Goal: Share content

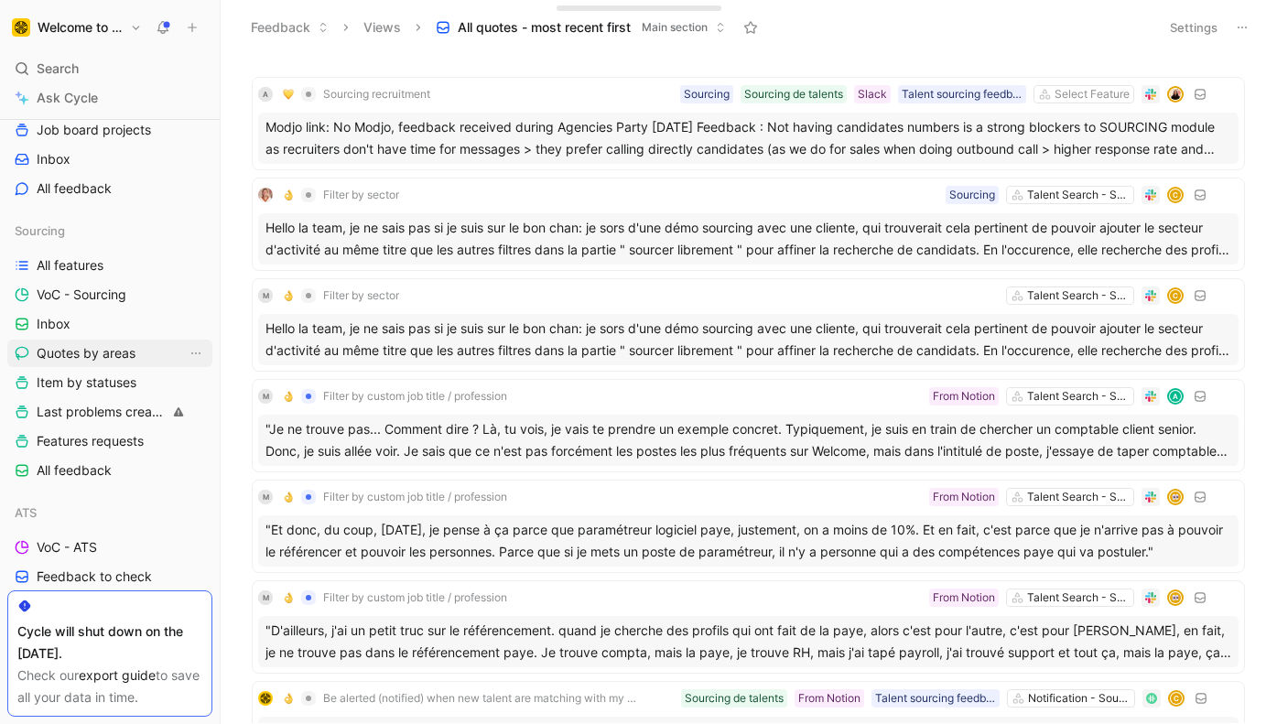
scroll to position [398, 0]
click at [89, 295] on span "VoC - Sourcing" at bounding box center [82, 295] width 90 height 18
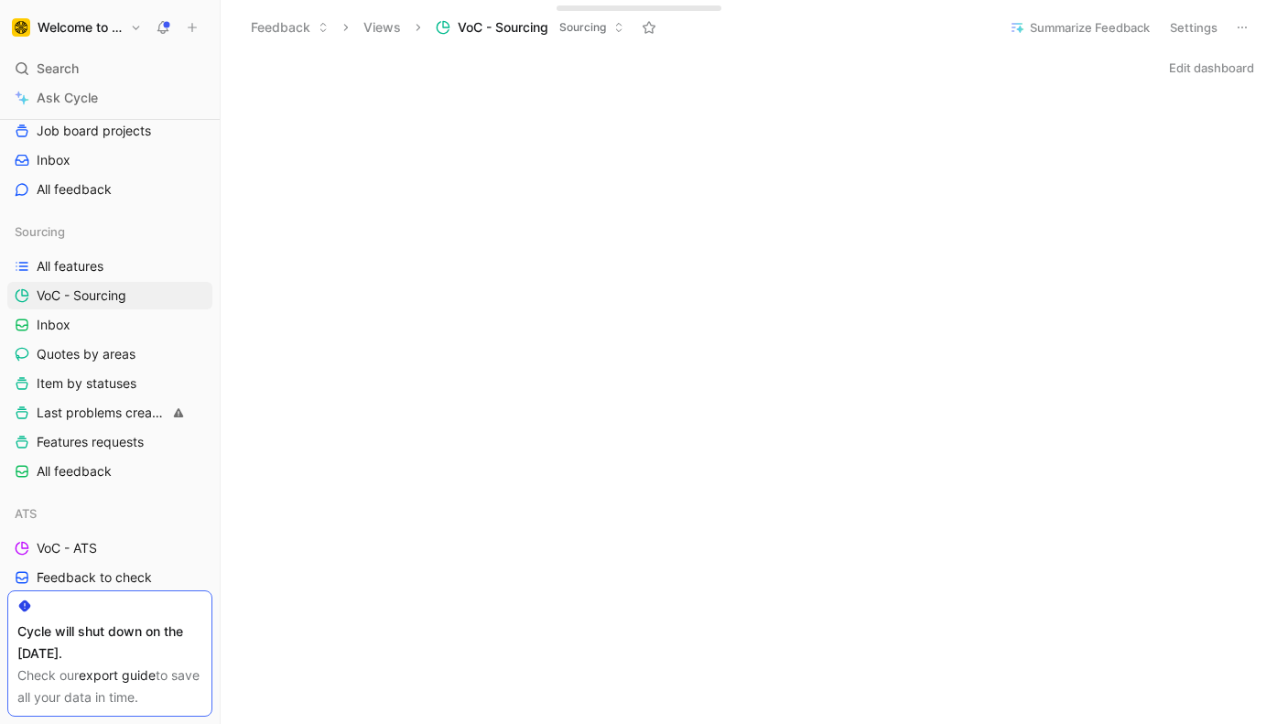
scroll to position [1053, 0]
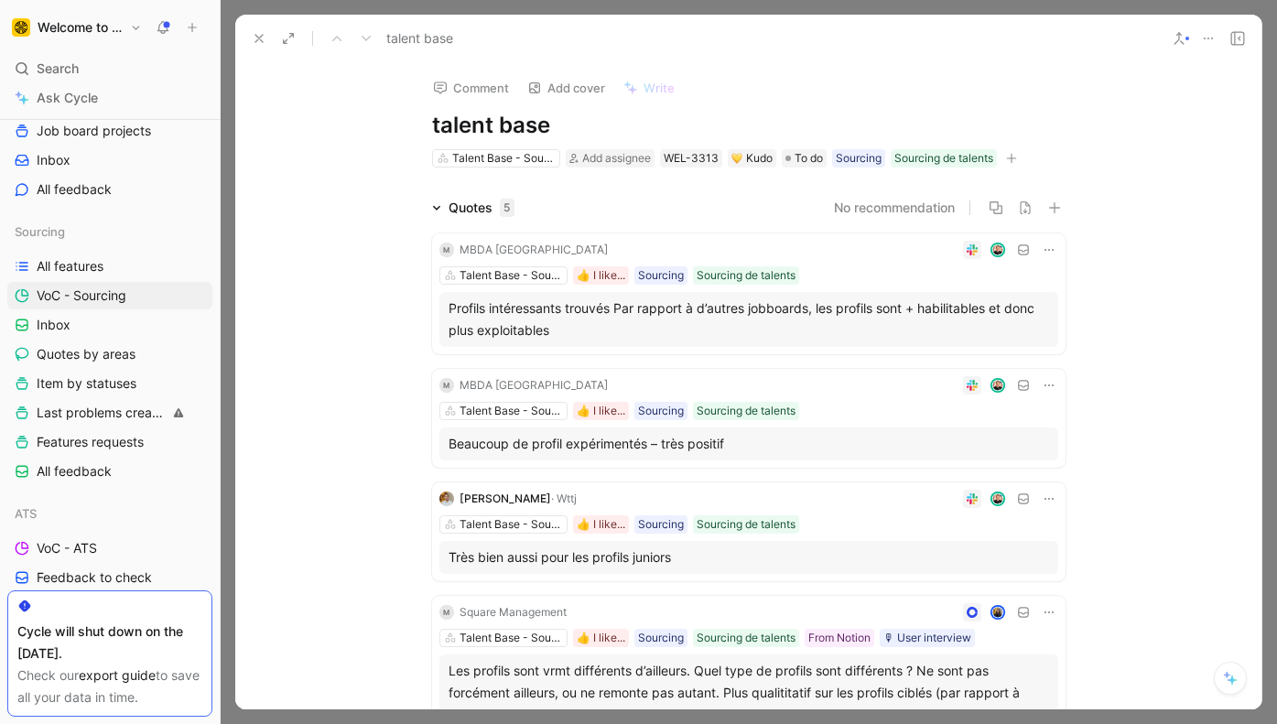
click at [262, 36] on use at bounding box center [258, 38] width 7 height 7
click at [1212, 36] on icon at bounding box center [1208, 38] width 15 height 15
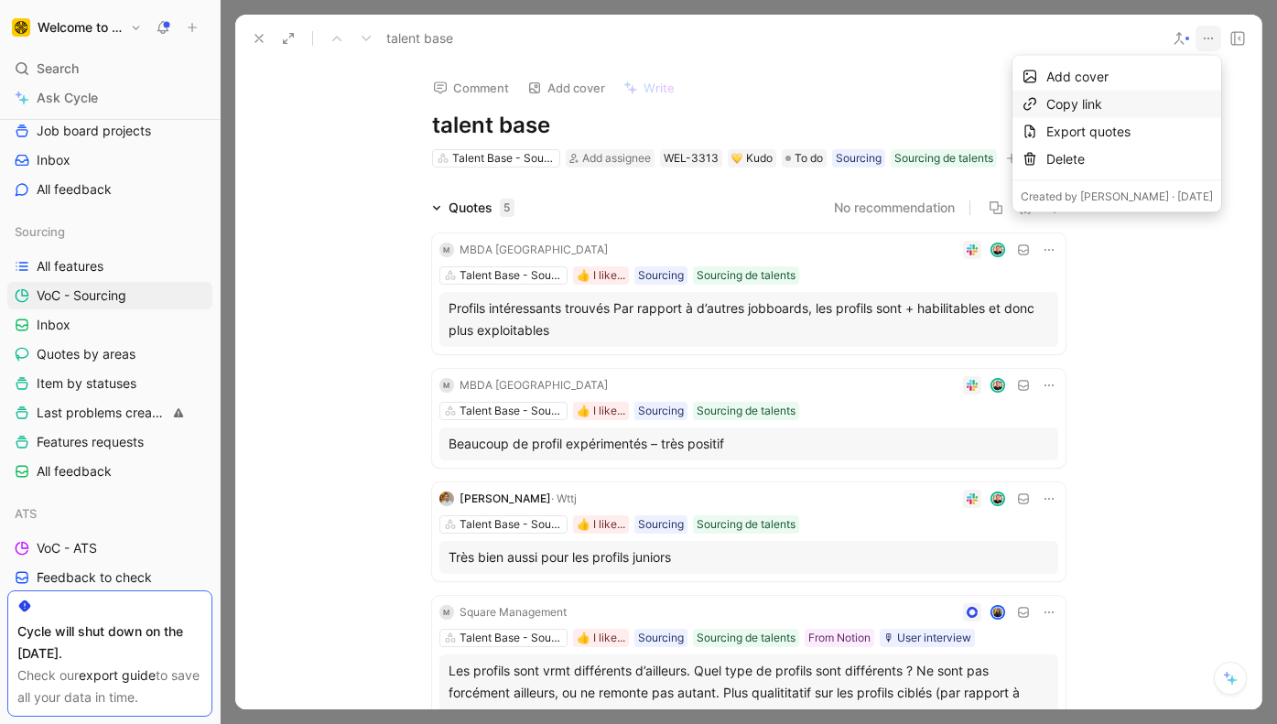
click at [1089, 101] on div "Copy link" at bounding box center [1129, 104] width 167 height 22
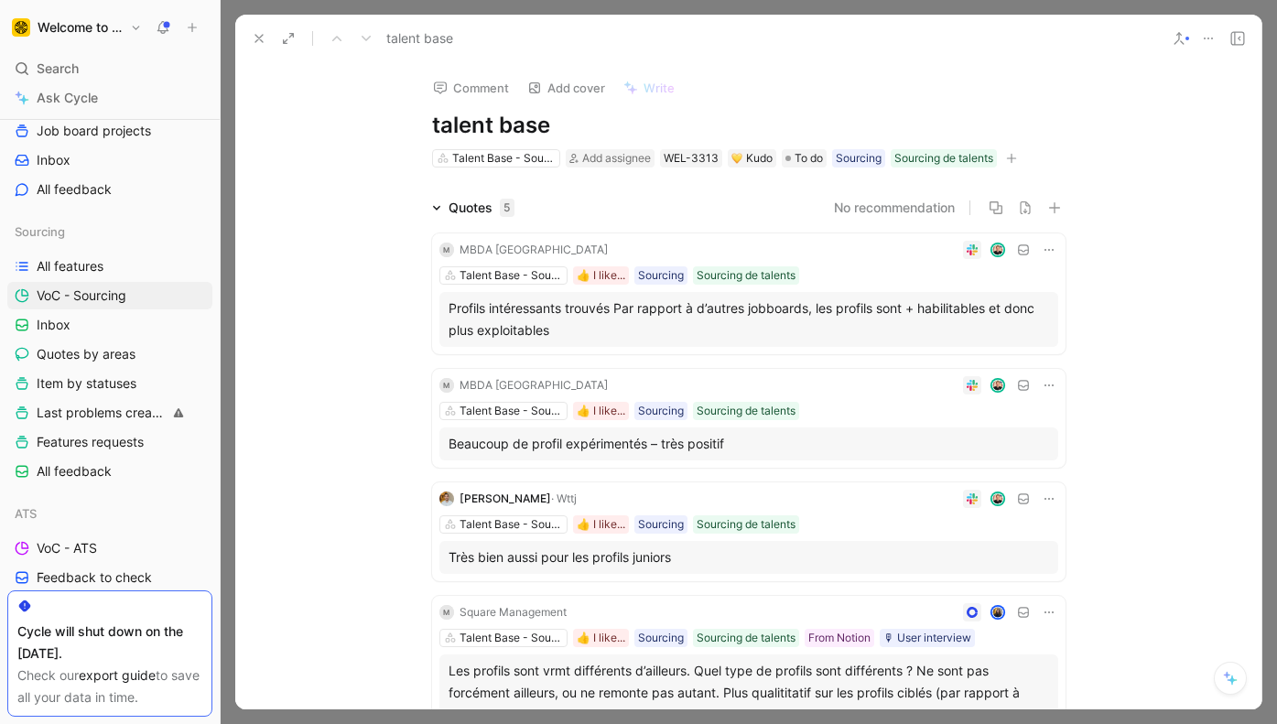
click at [259, 38] on use at bounding box center [258, 38] width 7 height 7
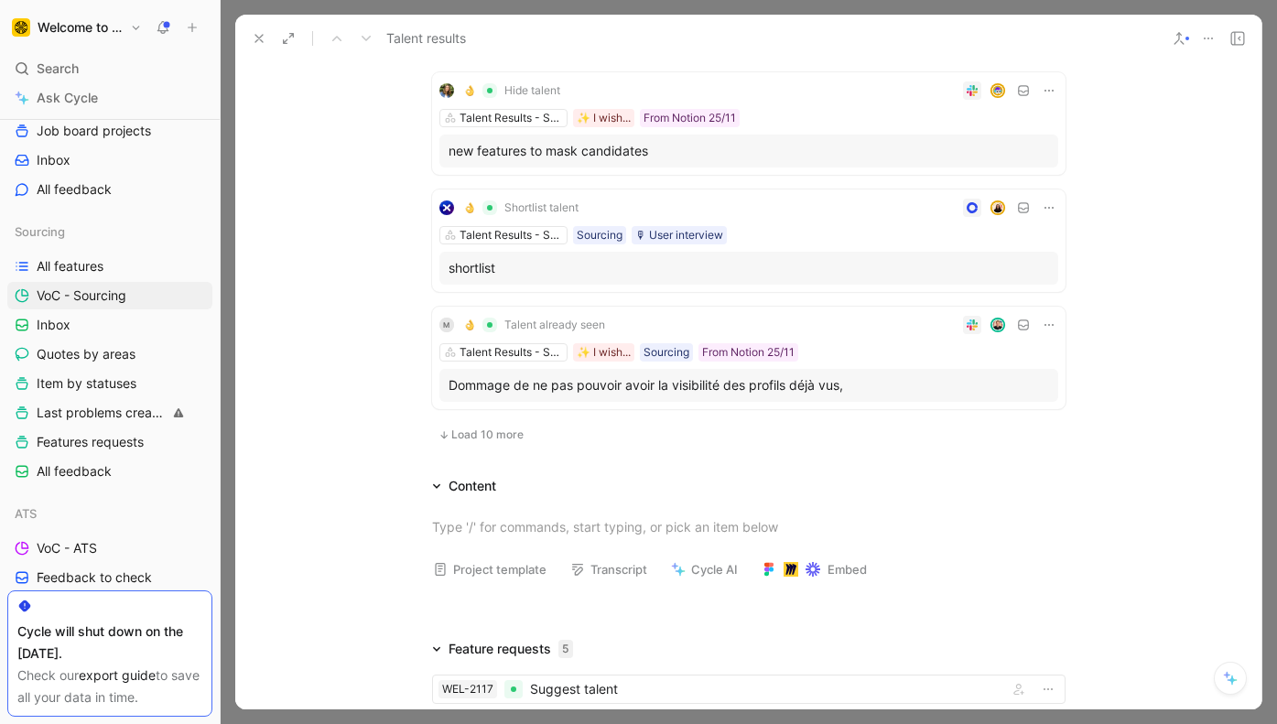
scroll to position [1169, 0]
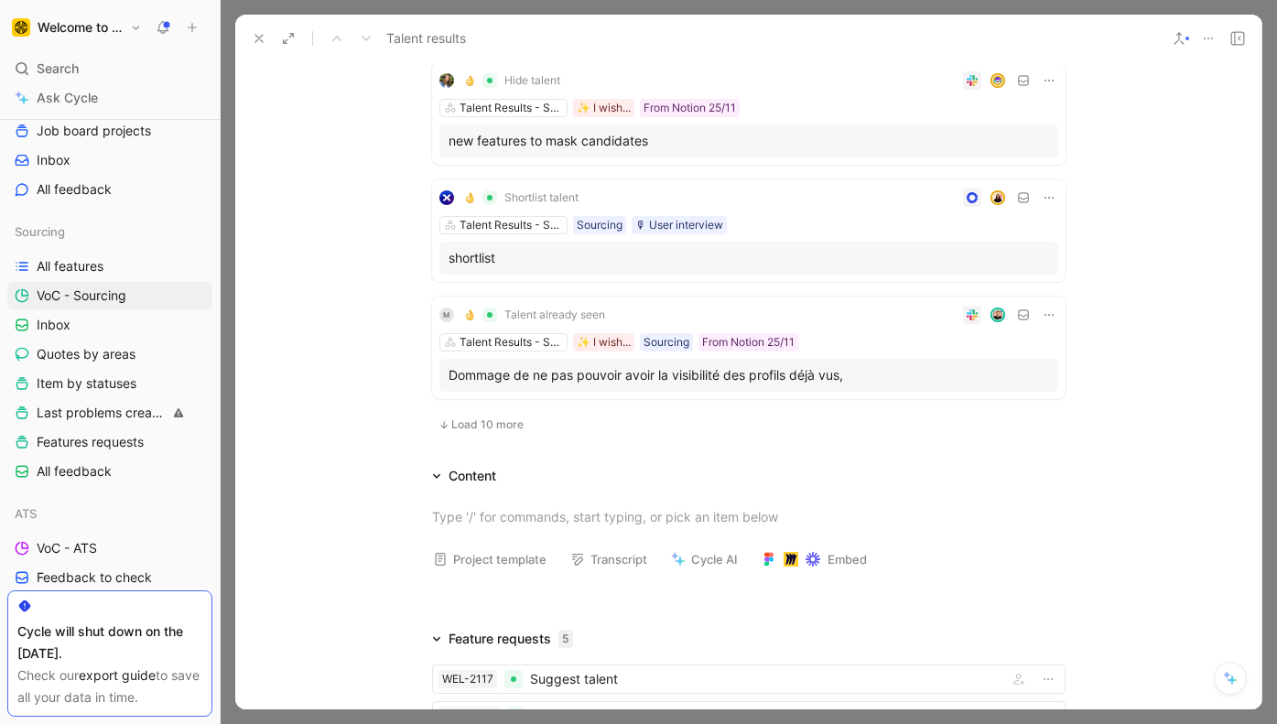
click at [261, 32] on icon at bounding box center [259, 38] width 15 height 15
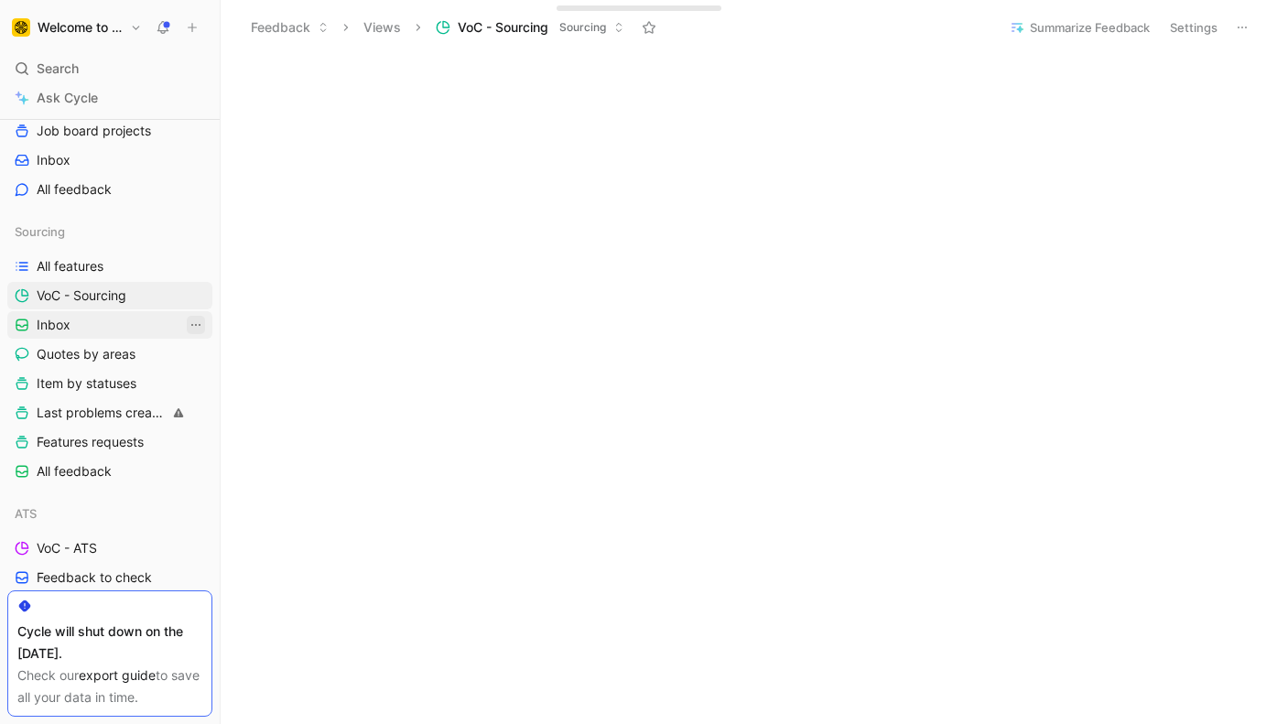
scroll to position [1000, 0]
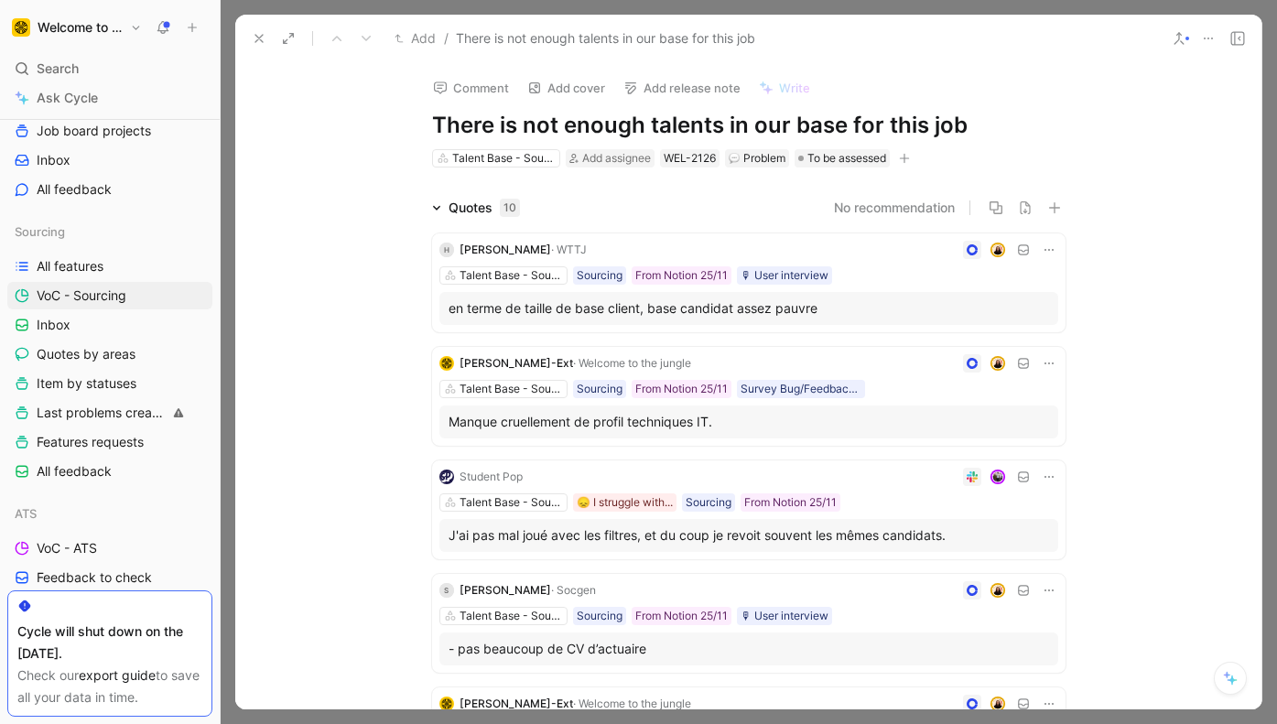
click at [1207, 37] on icon at bounding box center [1208, 38] width 15 height 15
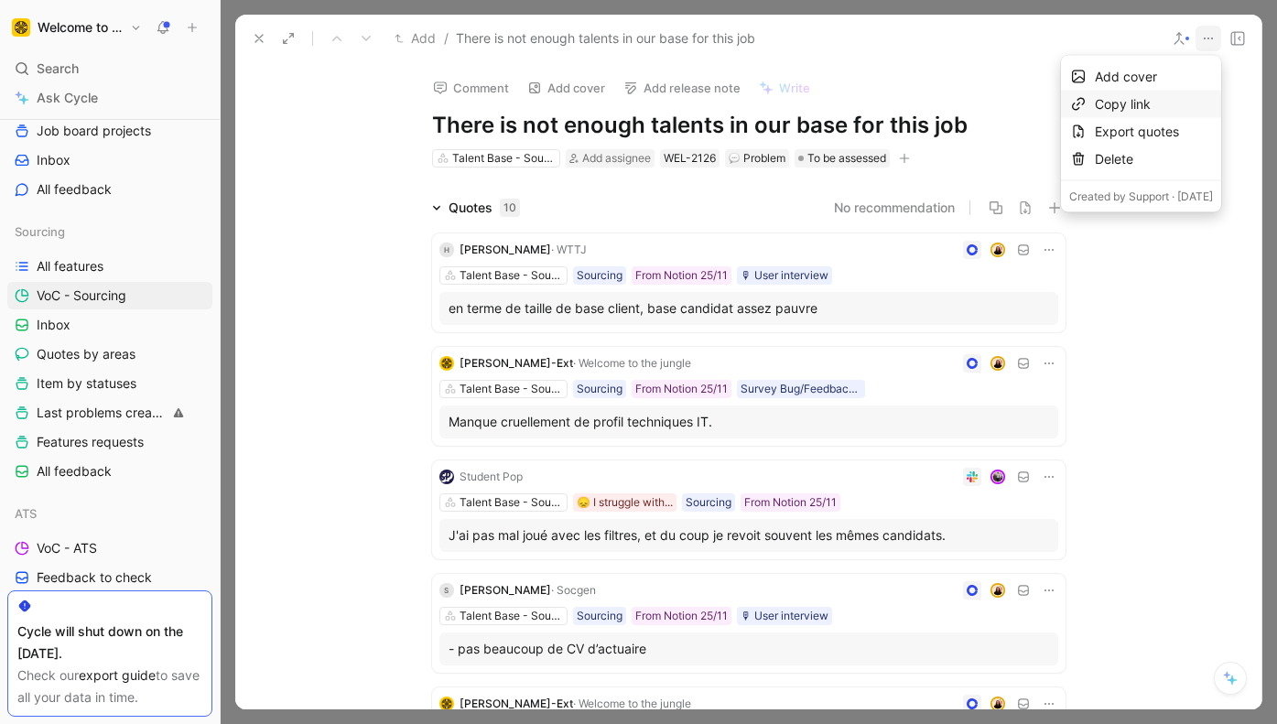
click at [1095, 103] on div "Copy link" at bounding box center [1154, 104] width 118 height 22
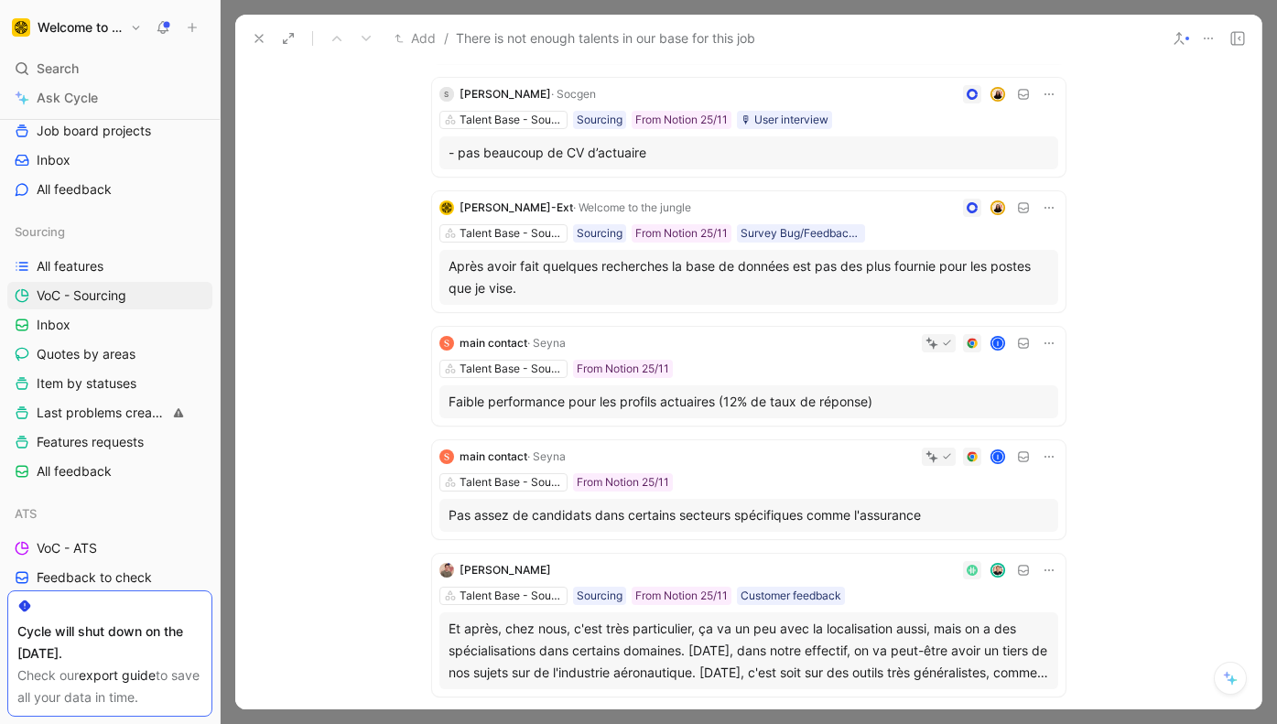
scroll to position [528, 0]
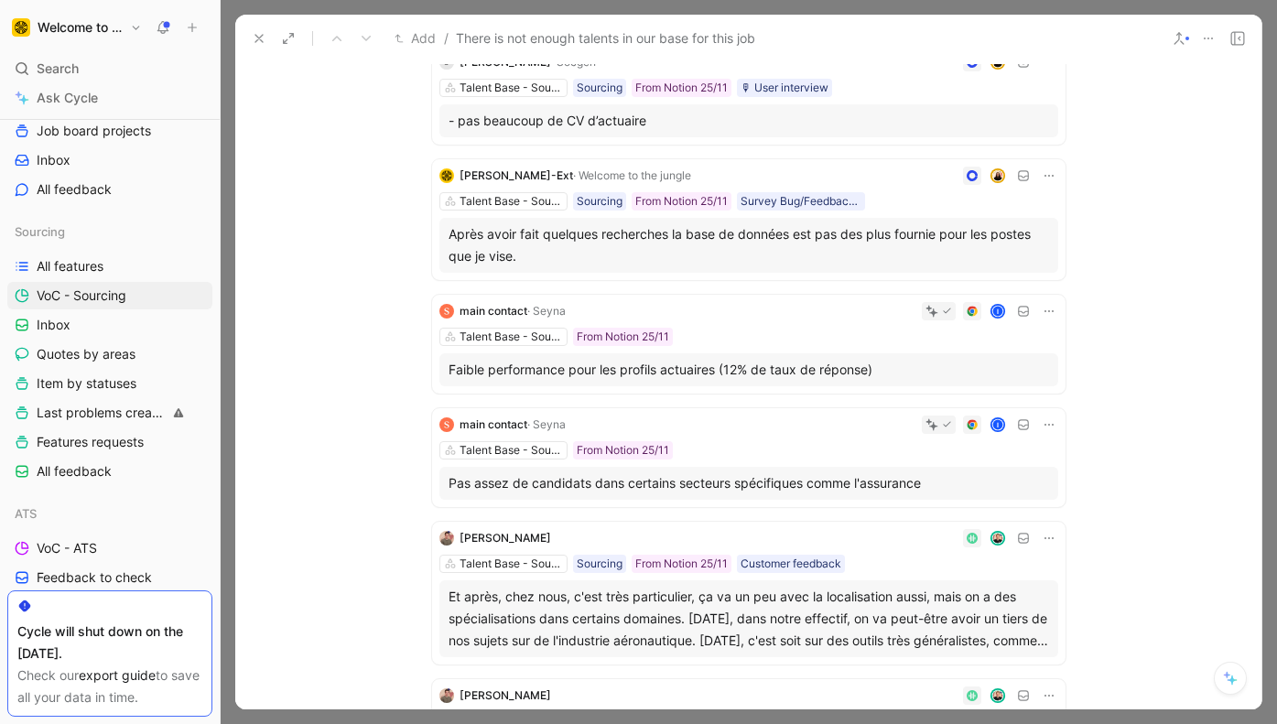
click at [261, 38] on icon at bounding box center [259, 38] width 15 height 15
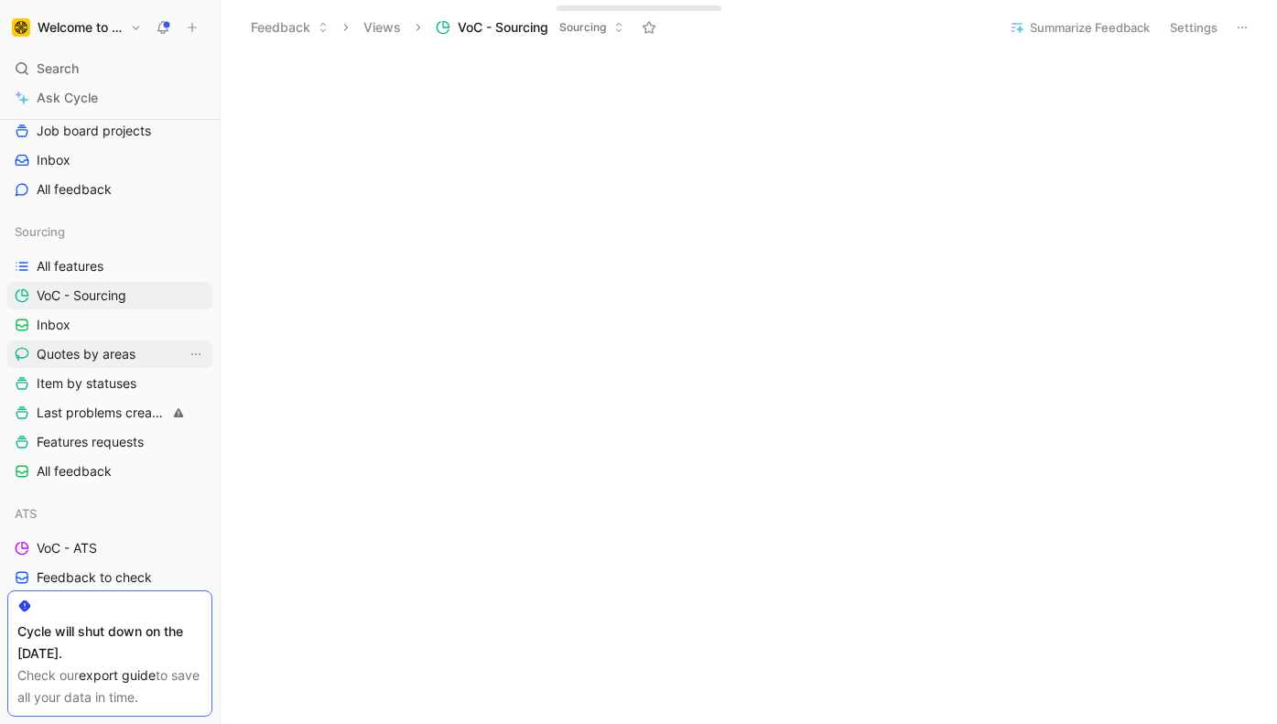
click at [96, 358] on span "Quotes by areas" at bounding box center [86, 354] width 99 height 18
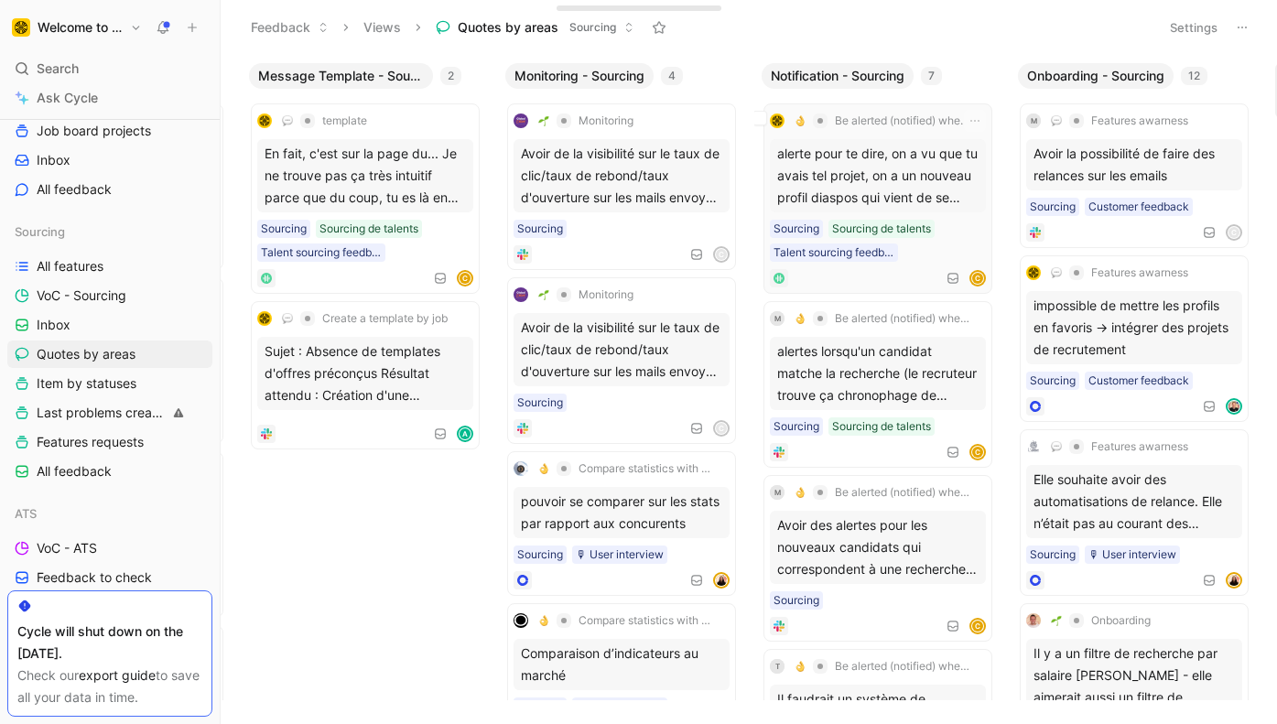
scroll to position [0, 1622]
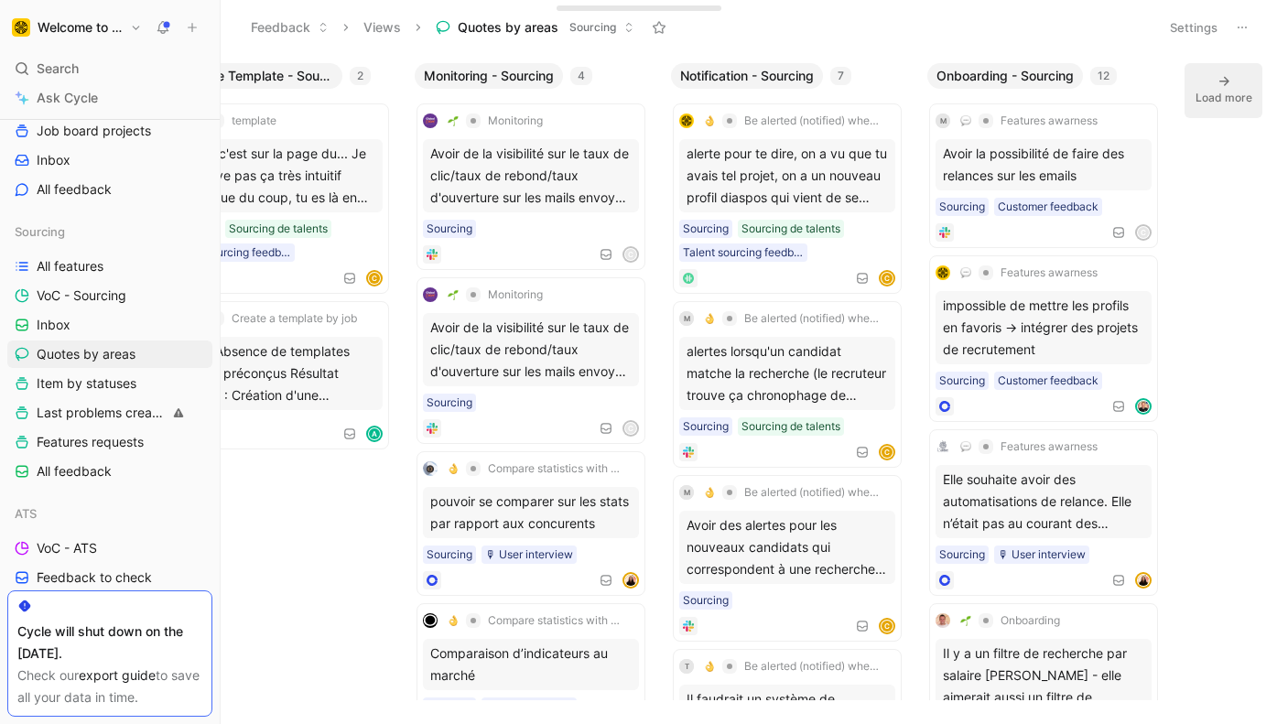
click at [1221, 94] on div "Load more" at bounding box center [1223, 98] width 57 height 18
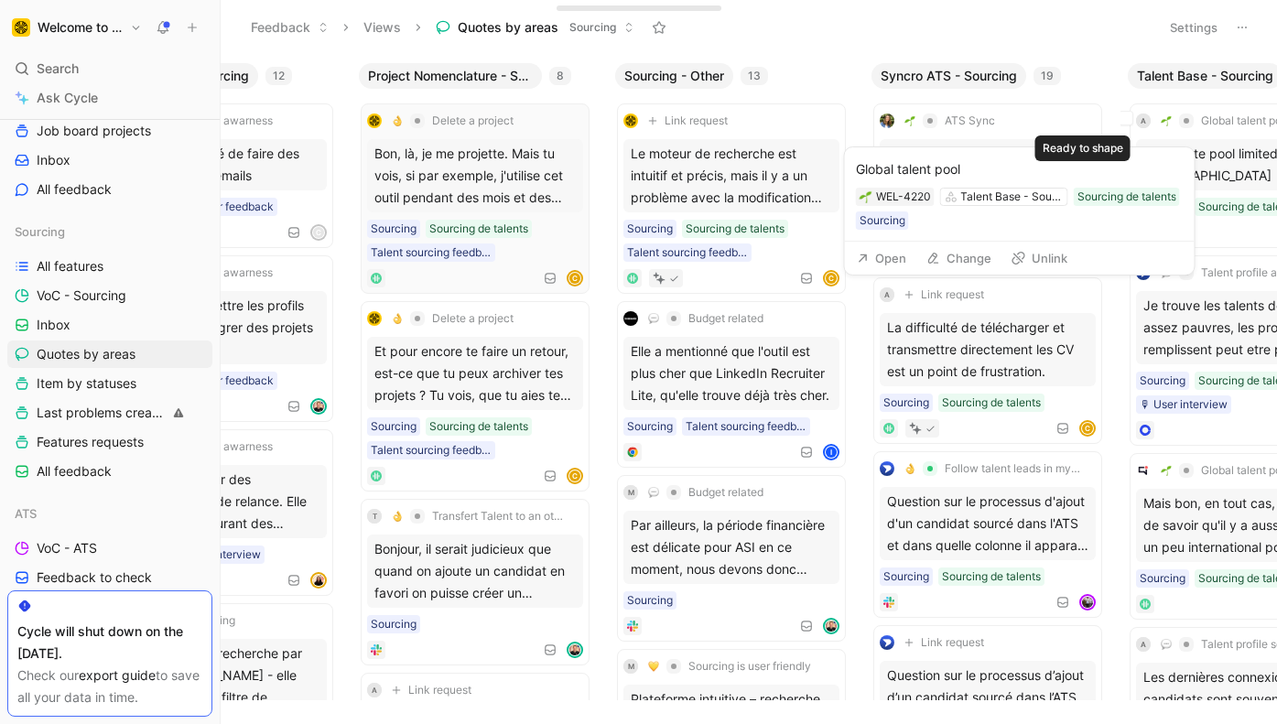
scroll to position [0, 2806]
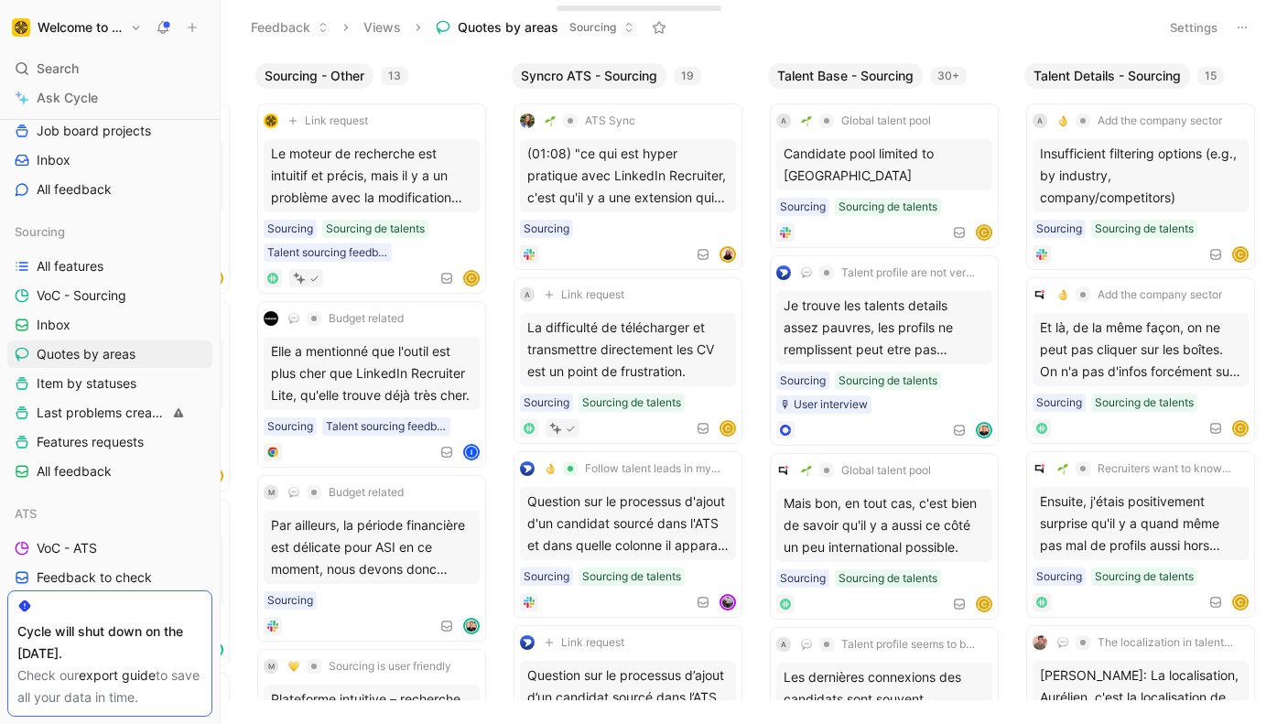
click at [601, 72] on span "Syncro ATS - Sourcing" at bounding box center [589, 76] width 136 height 18
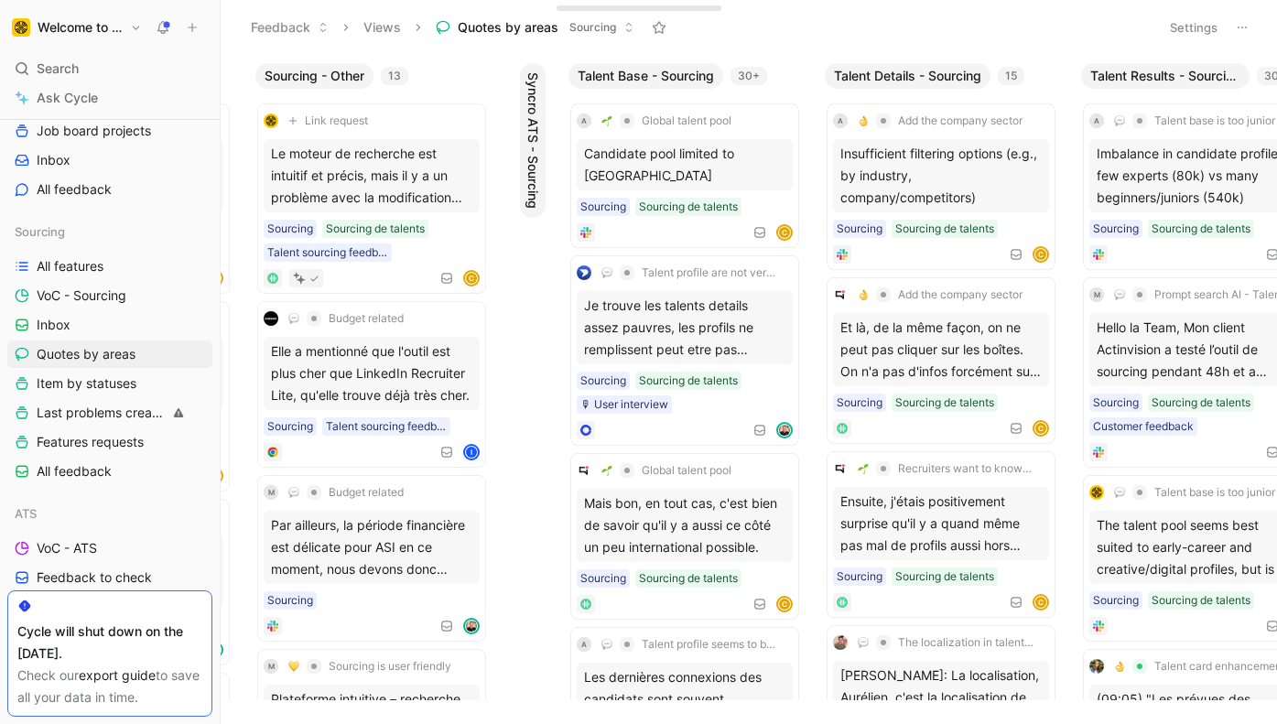
scroll to position [0, 2803]
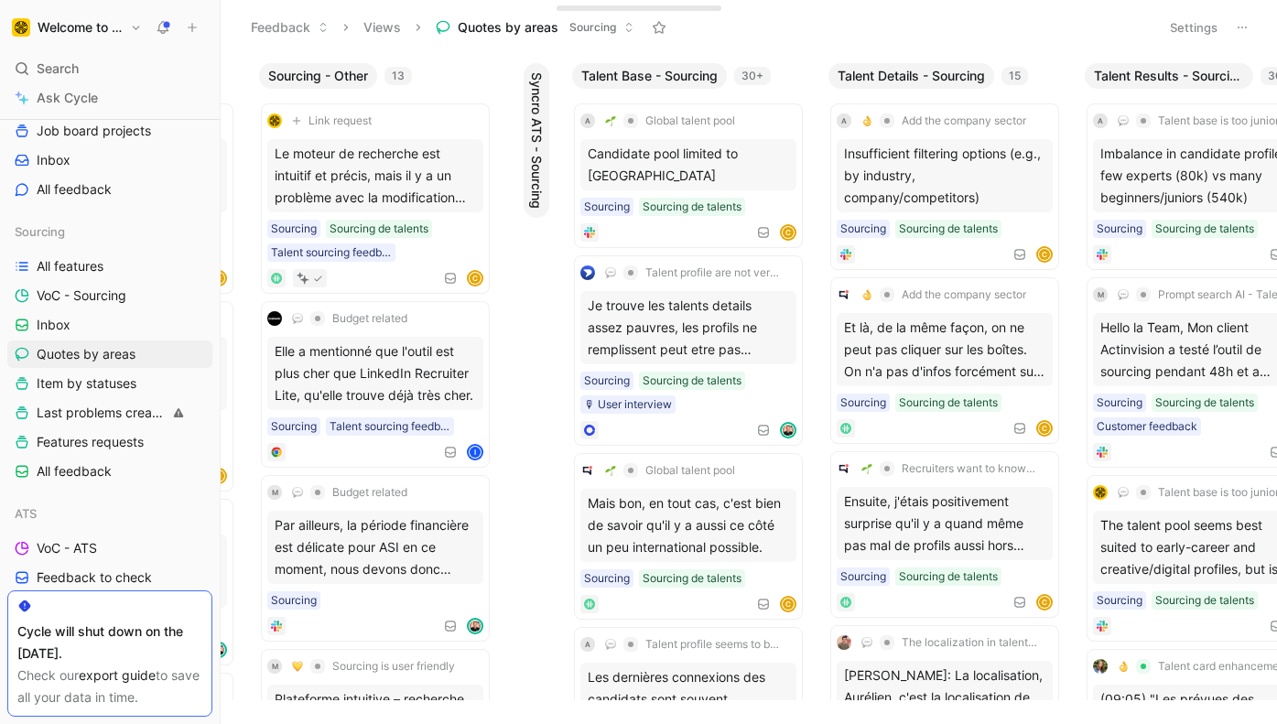
click at [533, 108] on span "Syncro ATS - Sourcing" at bounding box center [536, 140] width 18 height 136
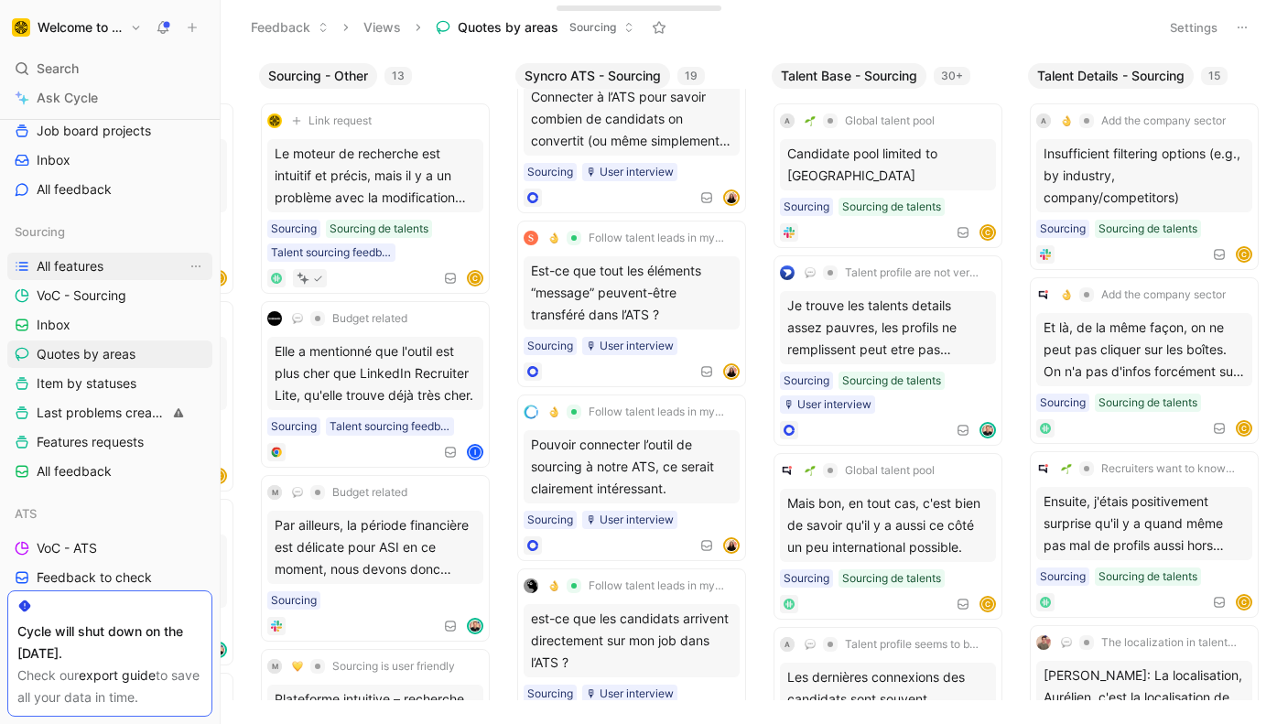
scroll to position [2206, 0]
